Goal: Contribute content: Add original content to the website for others to see

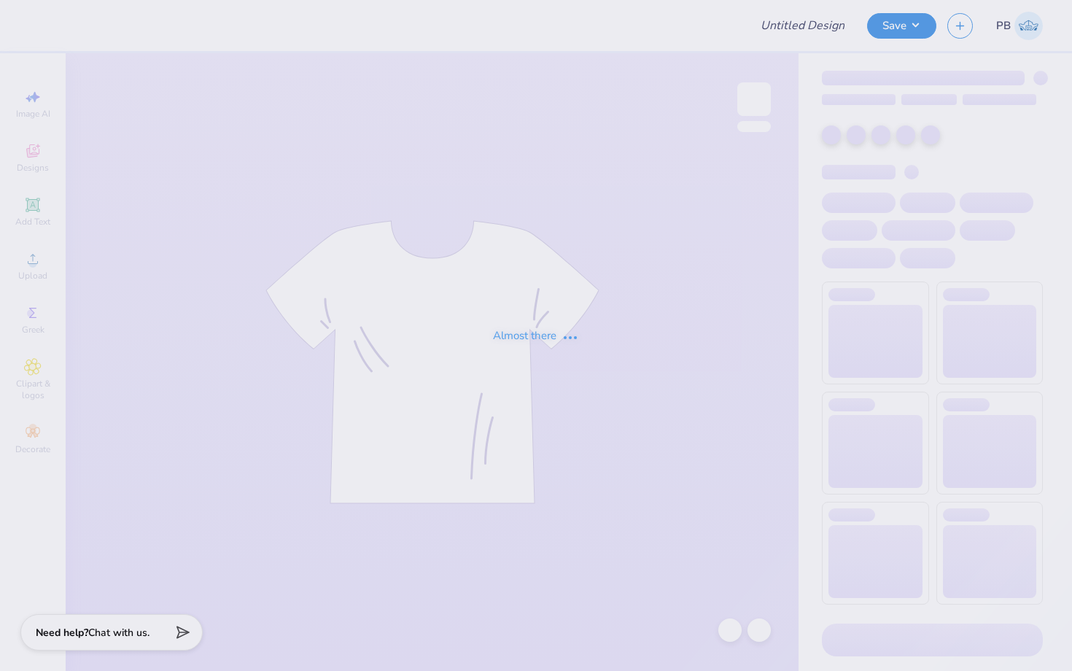
type input "Dance Co pep shirt 2"
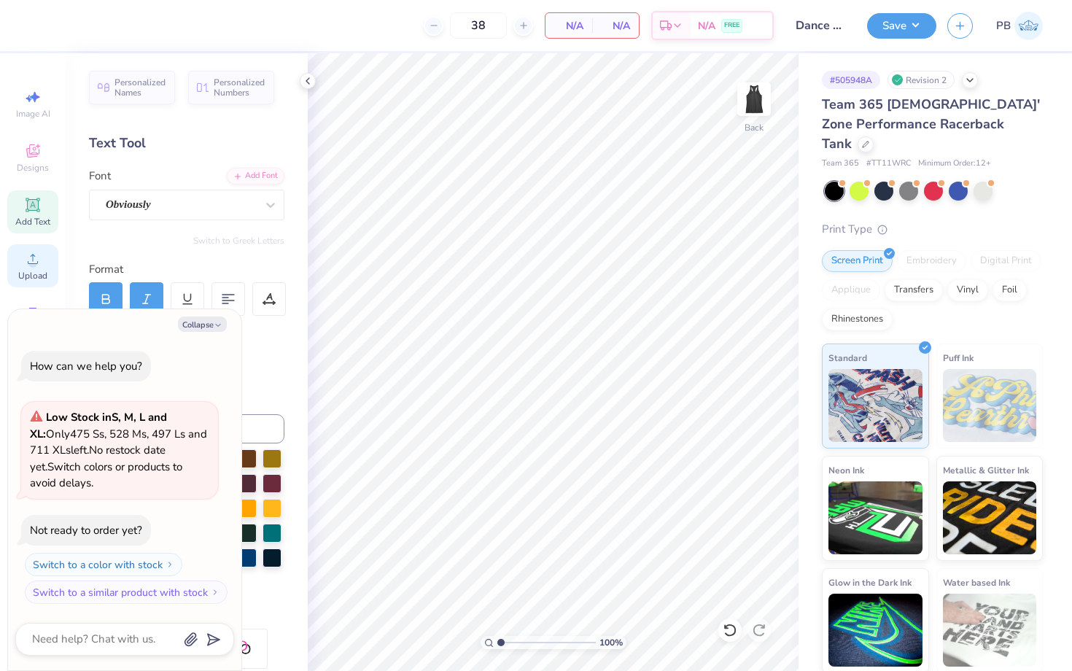
click at [35, 260] on icon at bounding box center [33, 259] width 18 height 18
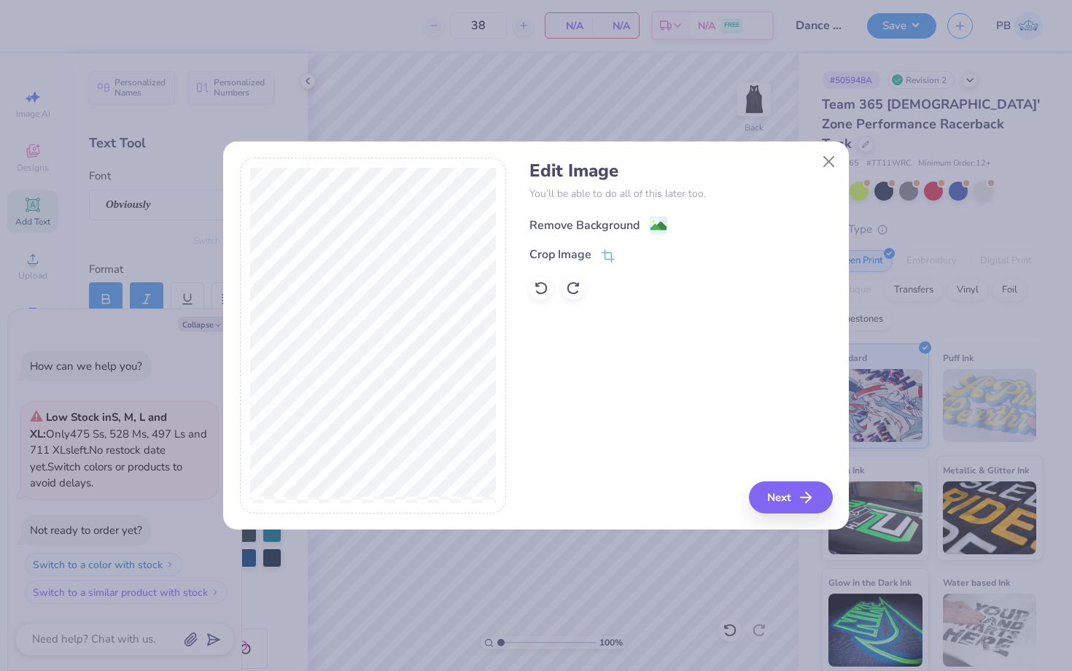
click at [653, 217] on rect at bounding box center [659, 225] width 17 height 17
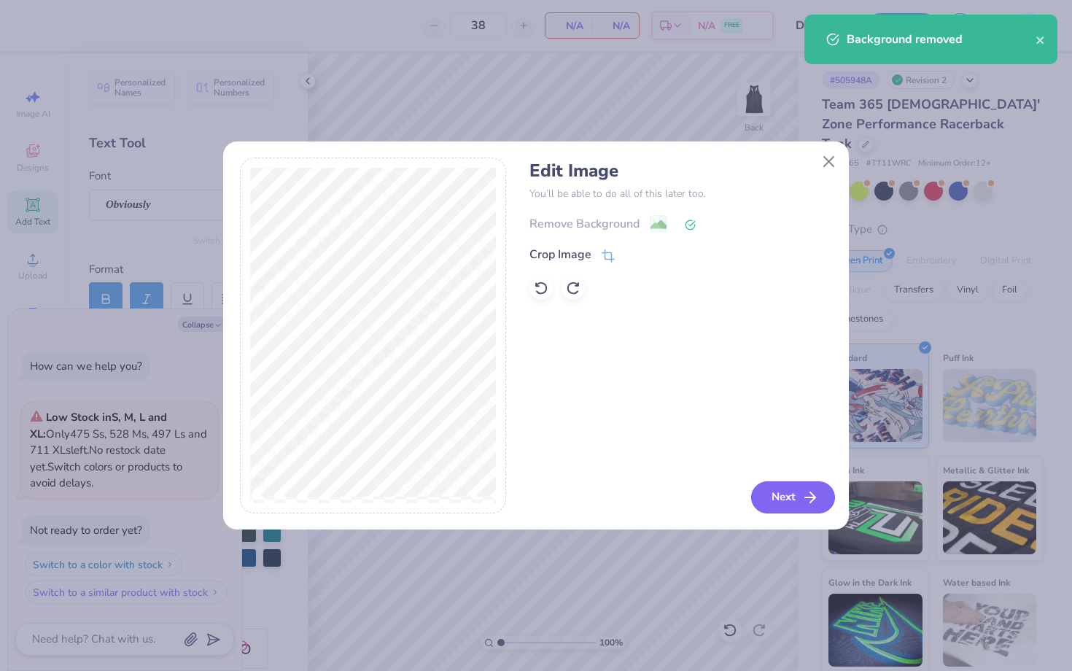
click at [780, 511] on button "Next" at bounding box center [793, 497] width 84 height 32
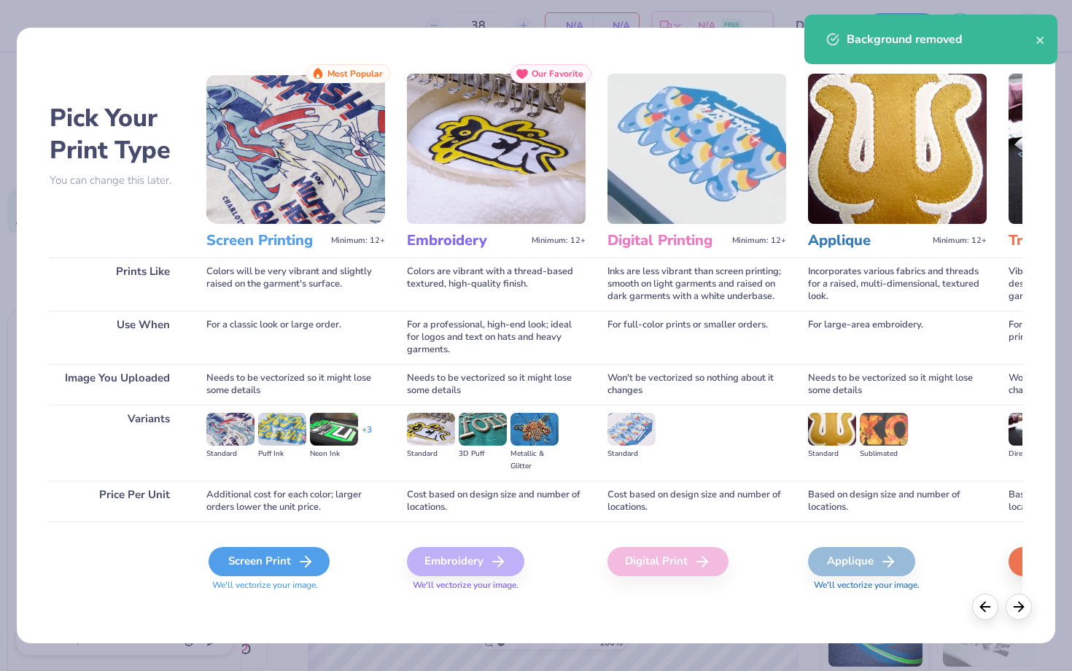
click at [271, 562] on div "Screen Print" at bounding box center [269, 561] width 121 height 29
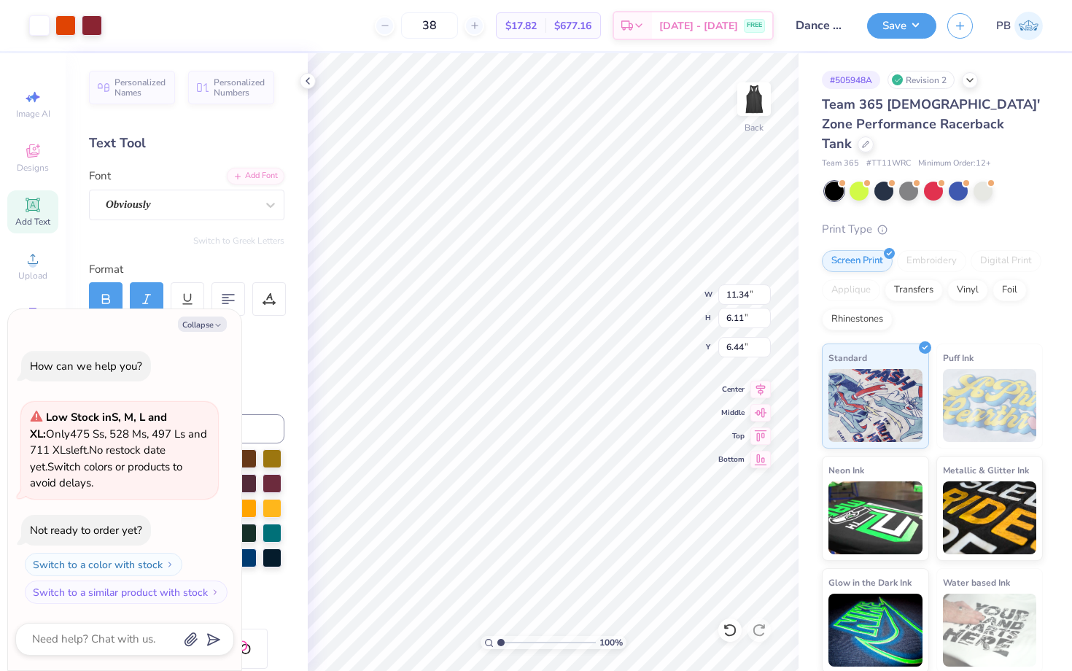
type textarea "x"
type input "8.92"
type input "4.81"
type textarea "x"
type input "2.72"
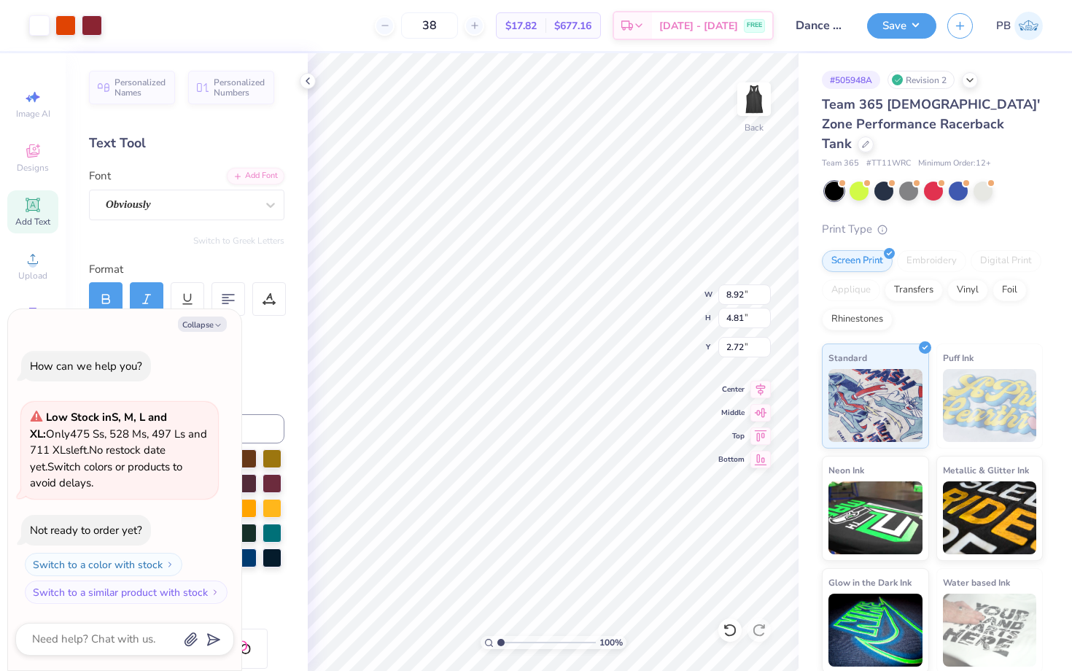
type textarea "x"
type input "7.69"
type input "4.15"
type textarea "x"
type input "2.71"
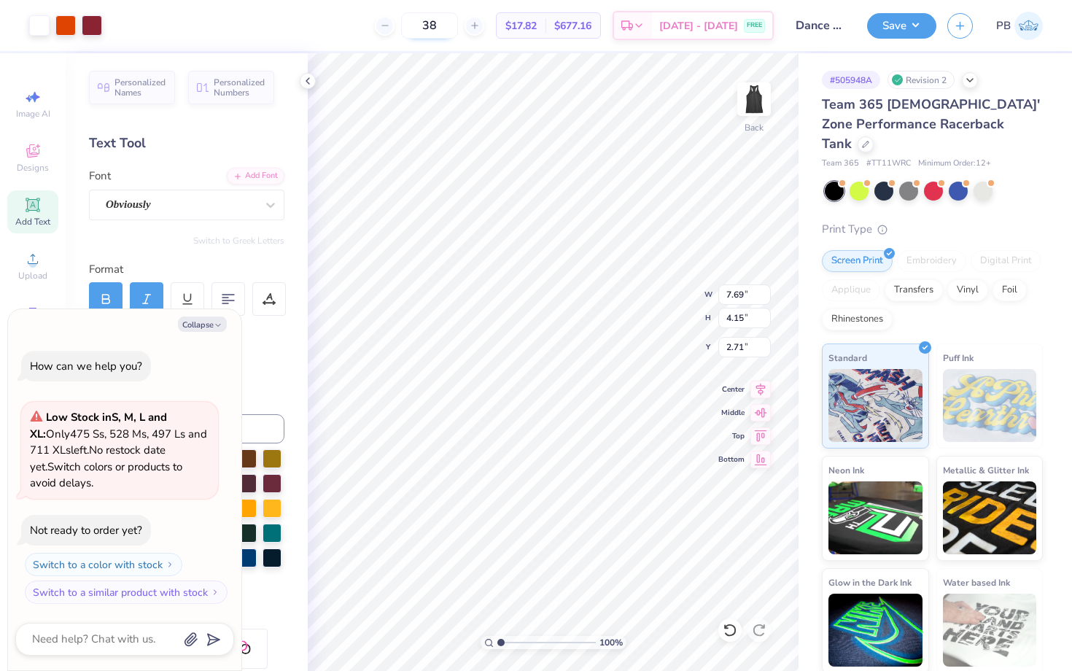
type textarea "x"
type input "6.98"
type input "3.76"
click at [888, 28] on button "Save" at bounding box center [901, 24] width 69 height 26
type textarea "x"
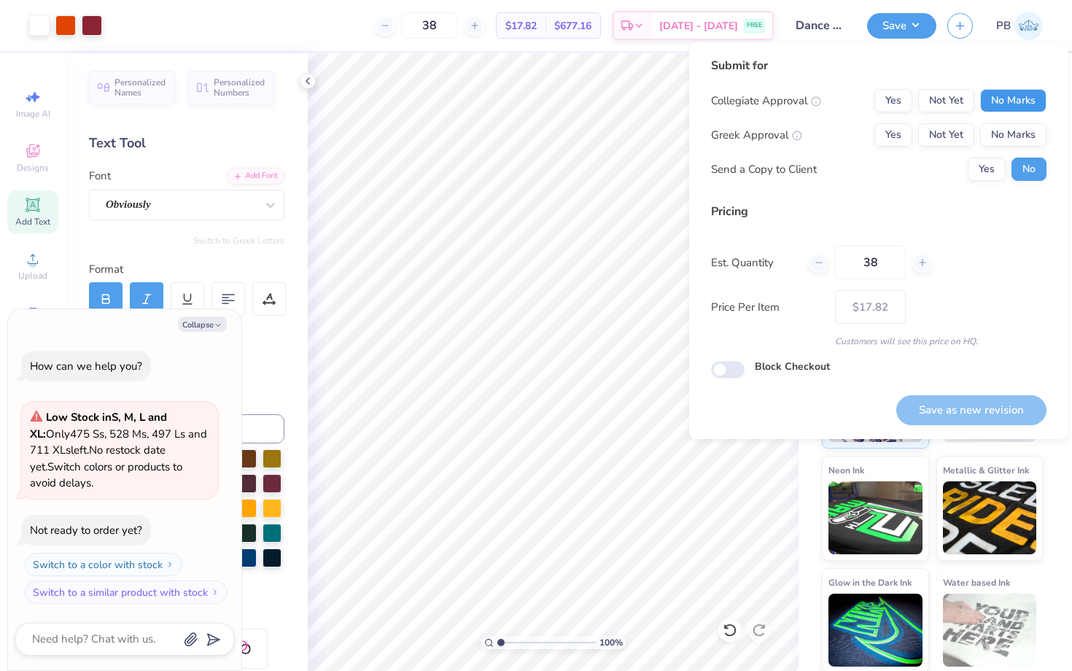
click at [1015, 103] on button "No Marks" at bounding box center [1013, 100] width 66 height 23
click at [1015, 133] on button "No Marks" at bounding box center [1013, 134] width 66 height 23
click at [946, 400] on button "Save as new revision" at bounding box center [971, 410] width 150 height 30
type input "$17.82"
type textarea "x"
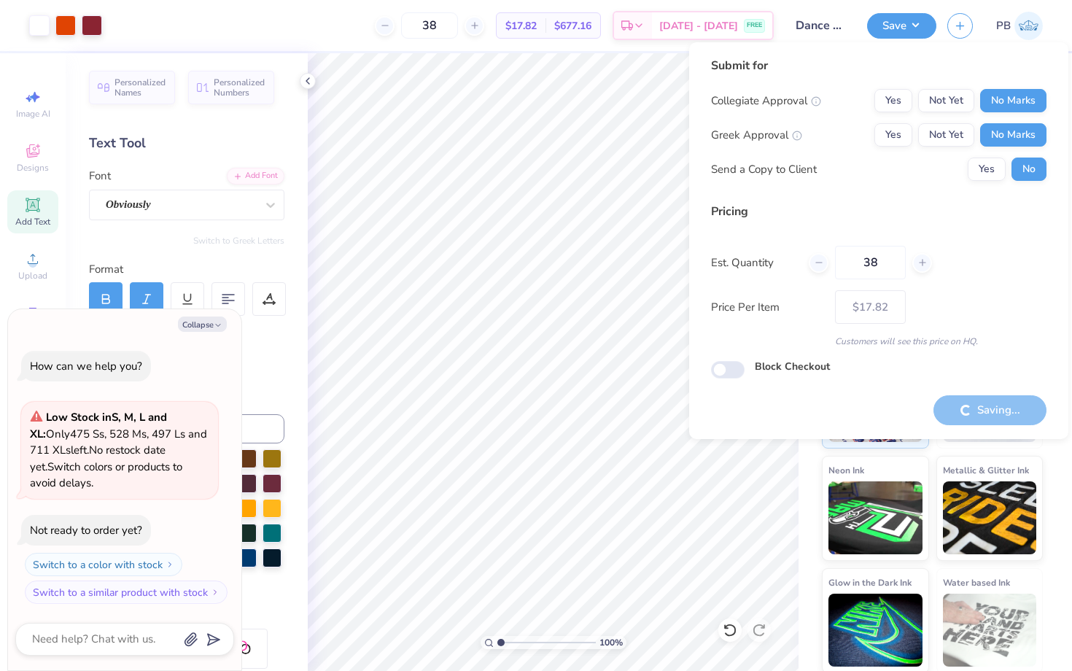
type input "– –"
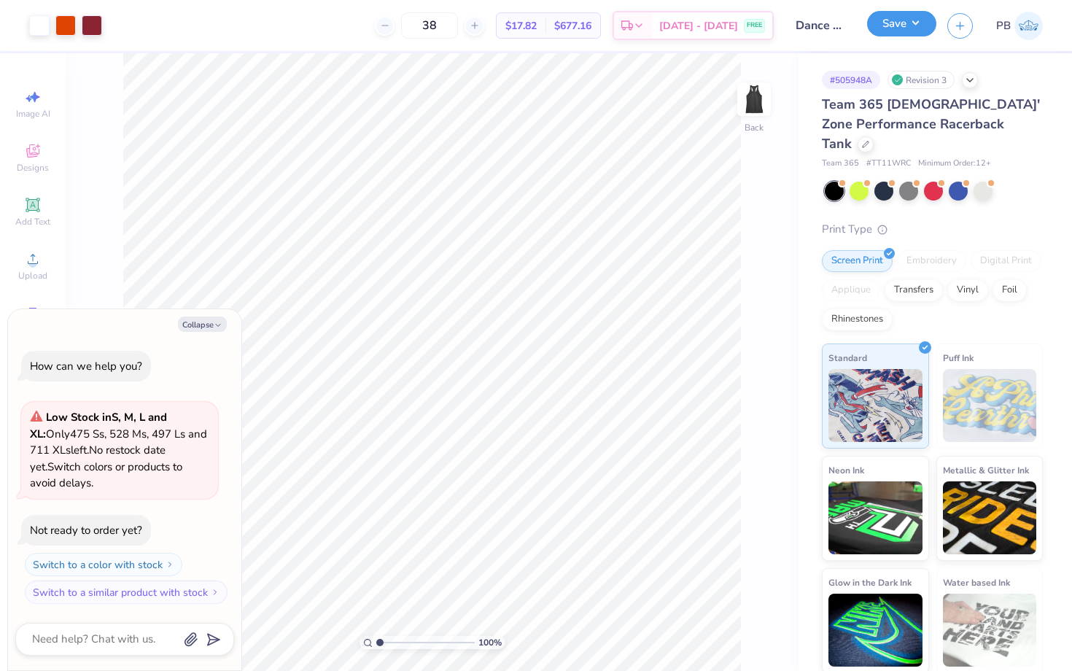
click at [890, 26] on button "Save" at bounding box center [901, 24] width 69 height 26
type textarea "x"
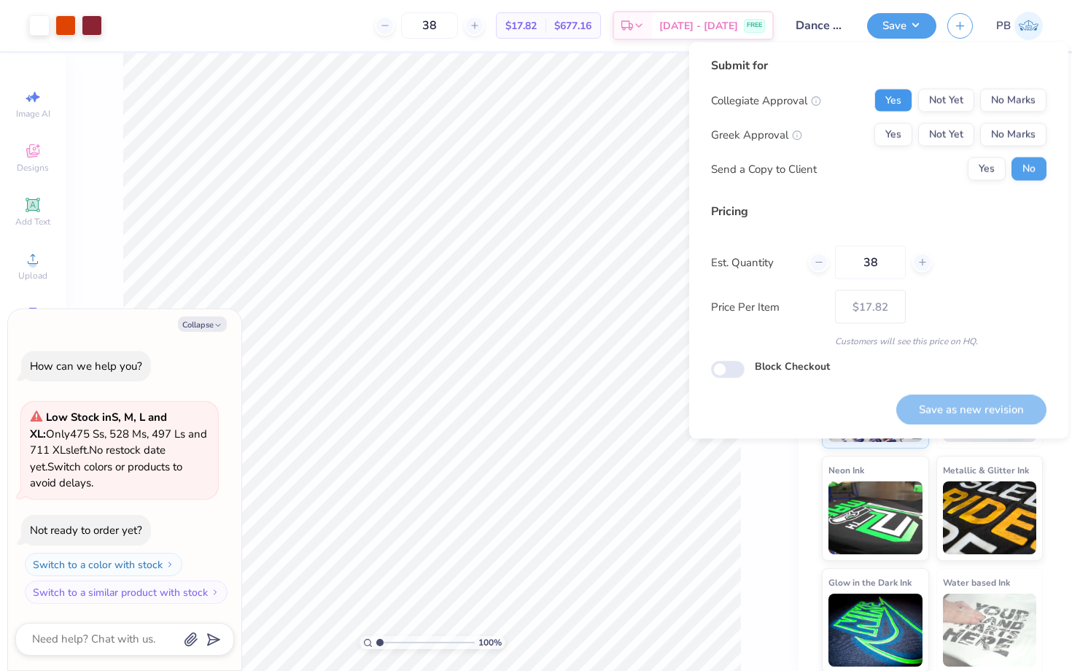
click at [880, 97] on button "Yes" at bounding box center [893, 100] width 38 height 23
click at [907, 125] on button "Yes" at bounding box center [893, 134] width 38 height 23
click at [883, 139] on button "Yes" at bounding box center [893, 134] width 38 height 23
click at [1029, 148] on div "Collegiate Approval Yes Not Yet No Marks Greek Approval Yes Not Yet No Marks Se…" at bounding box center [878, 135] width 335 height 92
click at [1018, 137] on button "No Marks" at bounding box center [1013, 134] width 66 height 23
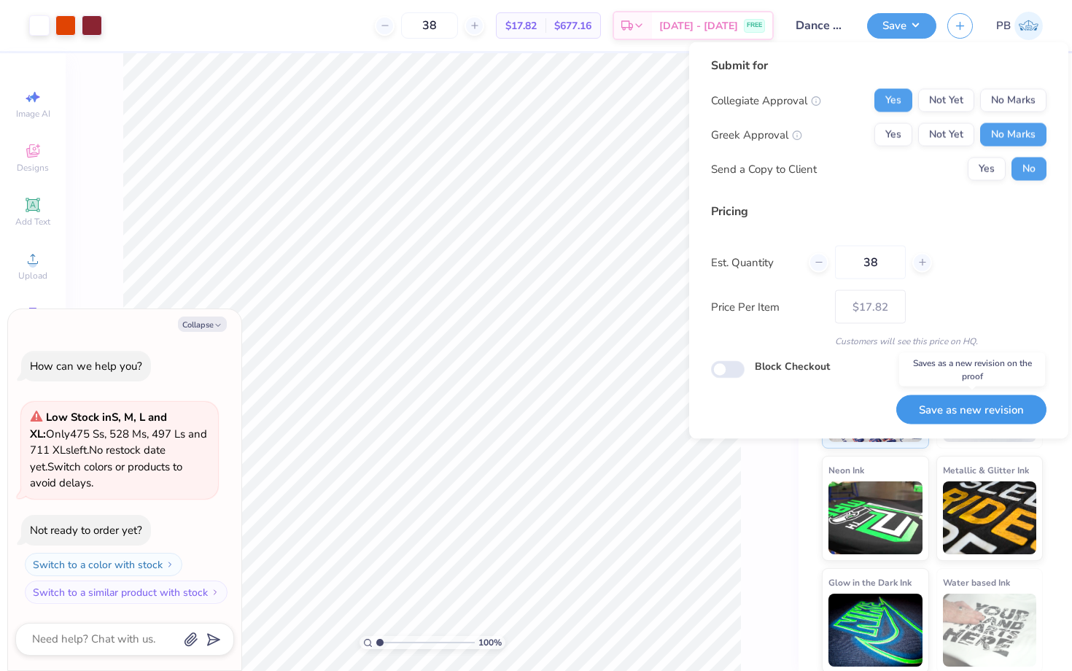
click at [971, 411] on button "Save as new revision" at bounding box center [971, 410] width 150 height 30
type input "$17.82"
type textarea "x"
type input "– –"
